Goal: Information Seeking & Learning: Learn about a topic

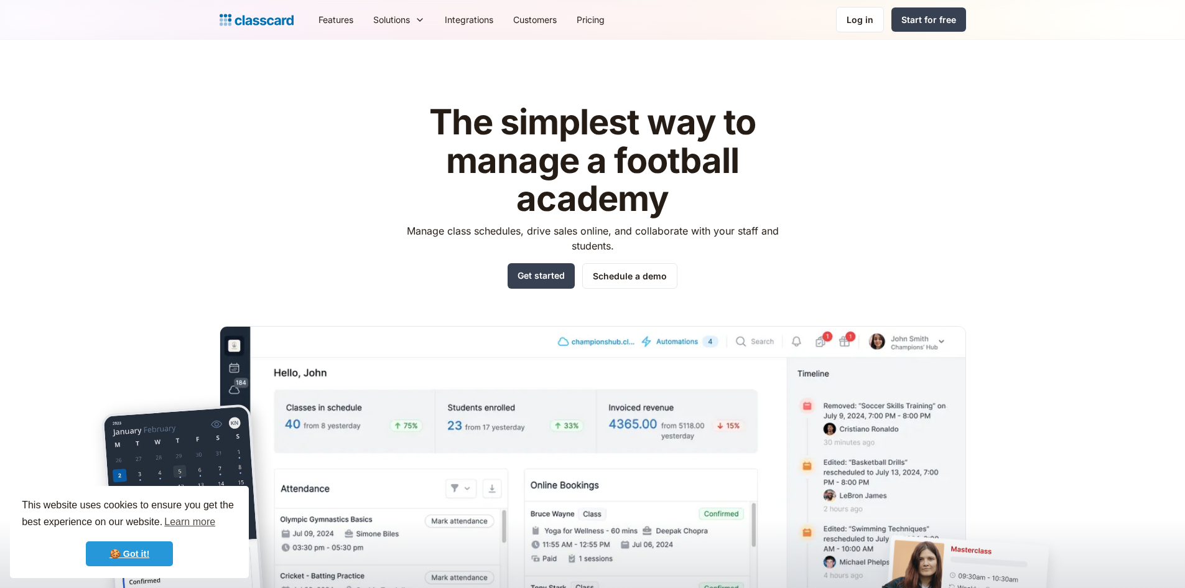
drag, startPoint x: 133, startPoint y: 556, endPoint x: 230, endPoint y: 455, distance: 139.5
click at [133, 555] on link "🍪 Got it!" at bounding box center [129, 553] width 87 height 25
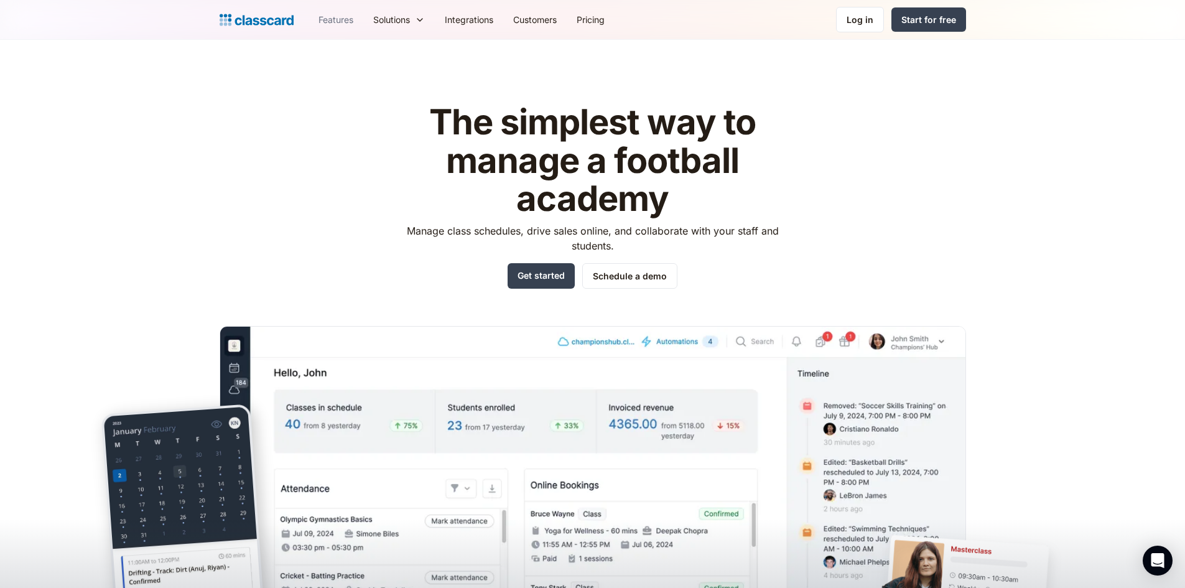
click at [338, 21] on link "Features" at bounding box center [336, 20] width 55 height 28
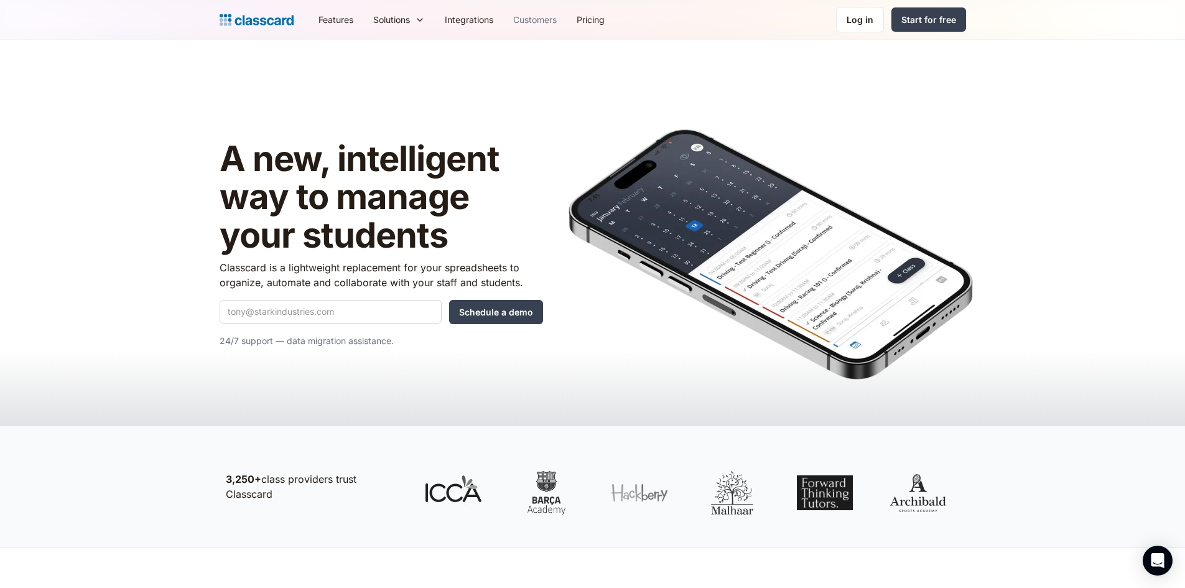
click at [545, 16] on link "Customers" at bounding box center [534, 20] width 63 height 28
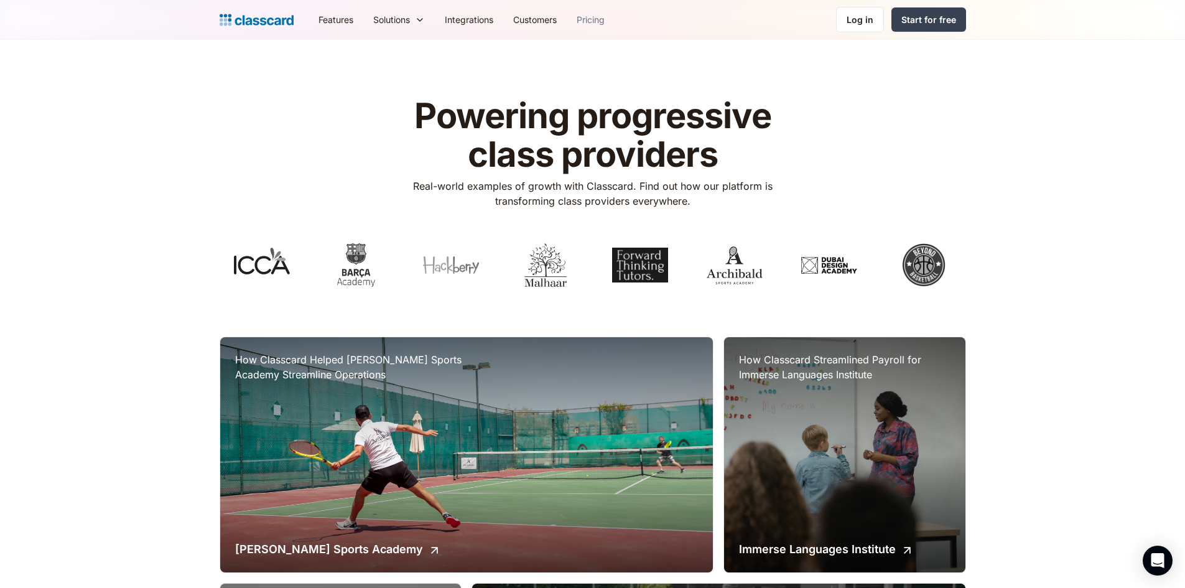
click at [594, 24] on link "Pricing" at bounding box center [591, 20] width 48 height 28
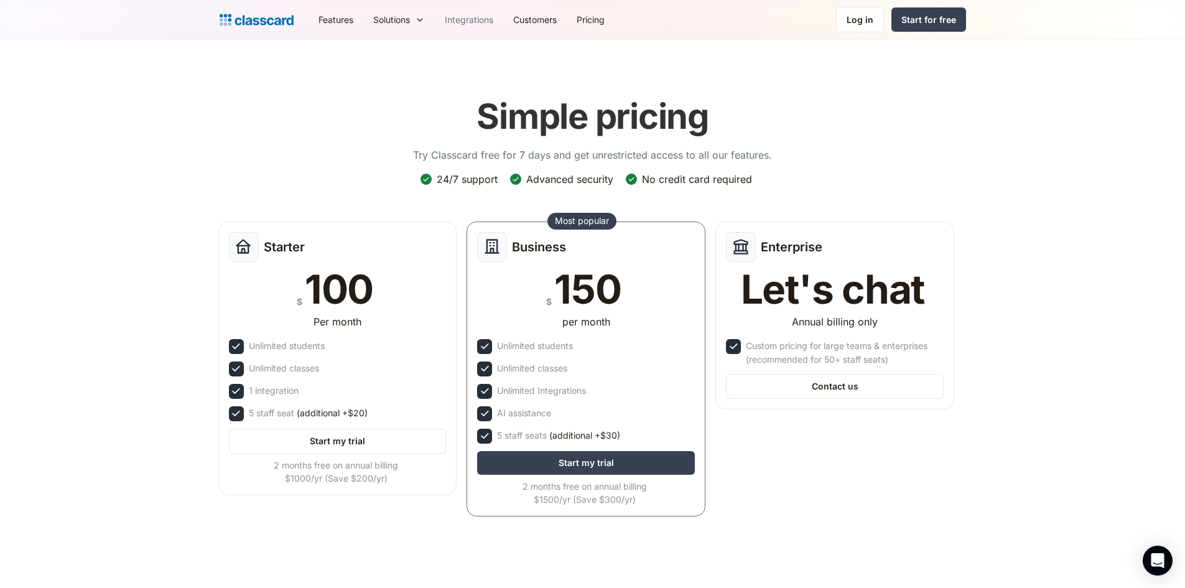
click at [465, 17] on link "Integrations" at bounding box center [469, 20] width 68 height 28
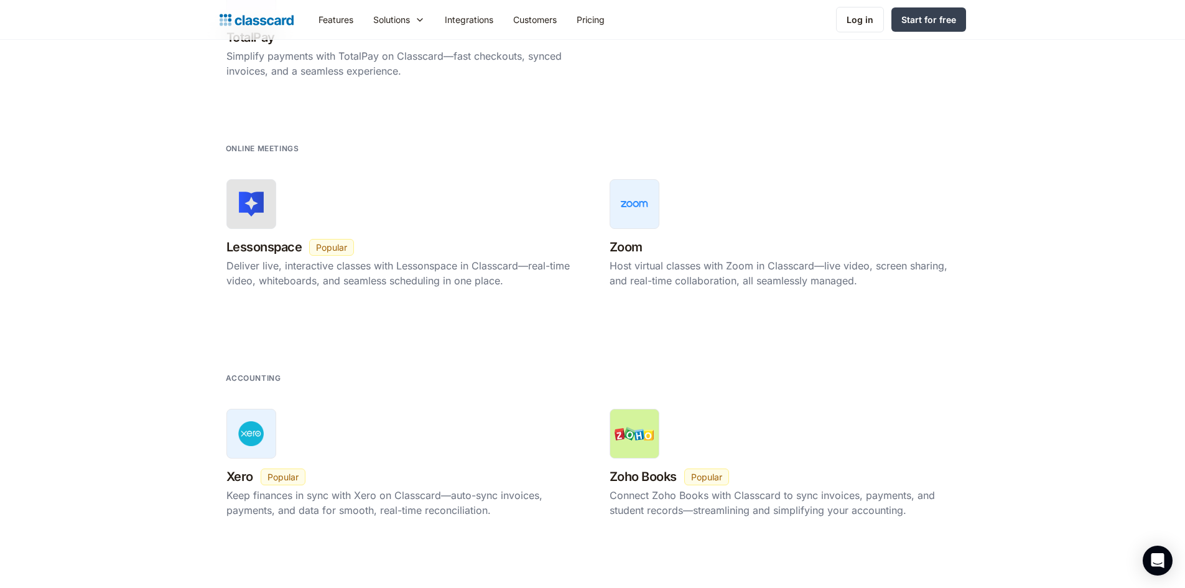
scroll to position [1431, 0]
